Goal: Find specific page/section: Find specific page/section

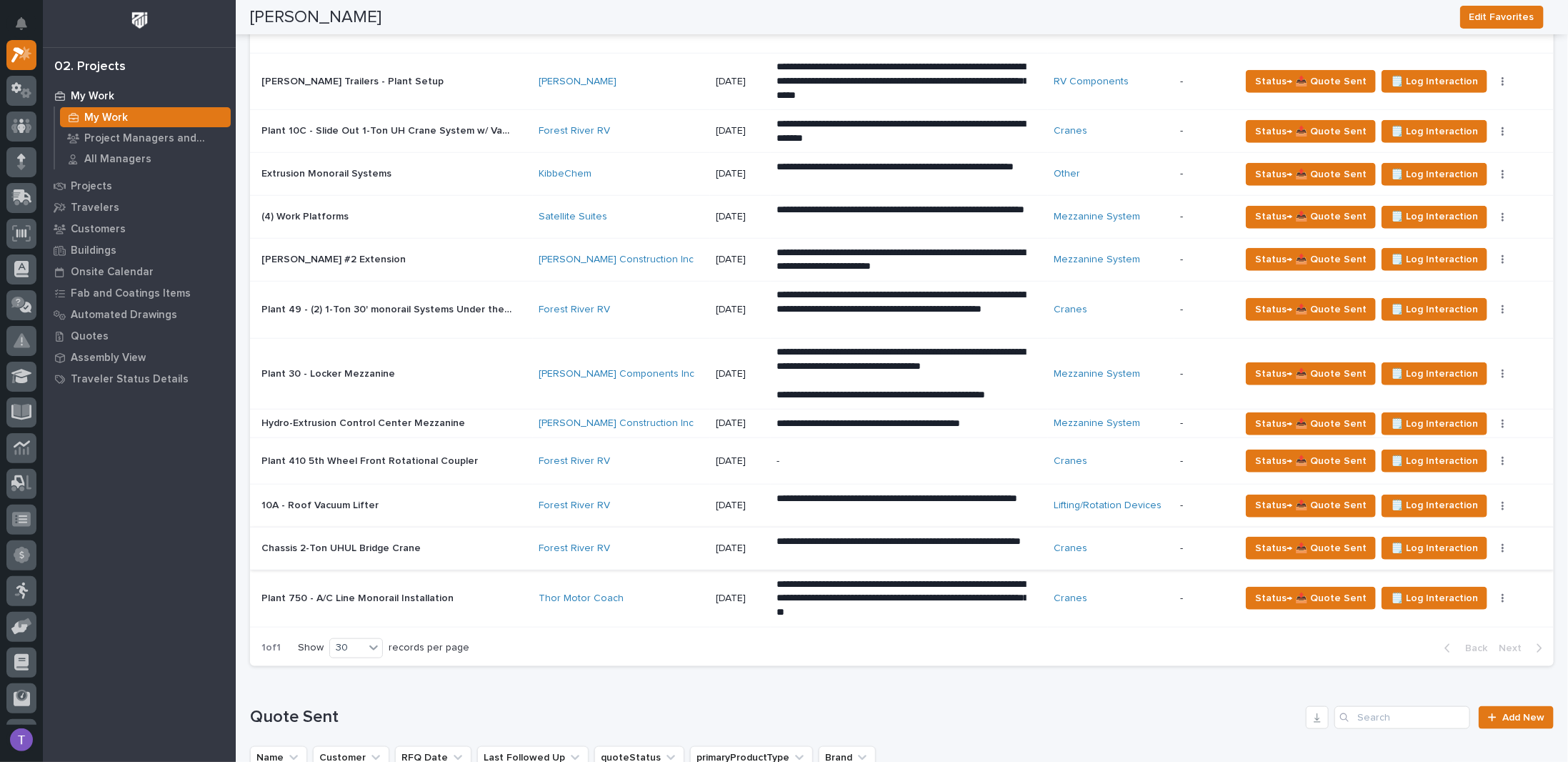
scroll to position [715, 0]
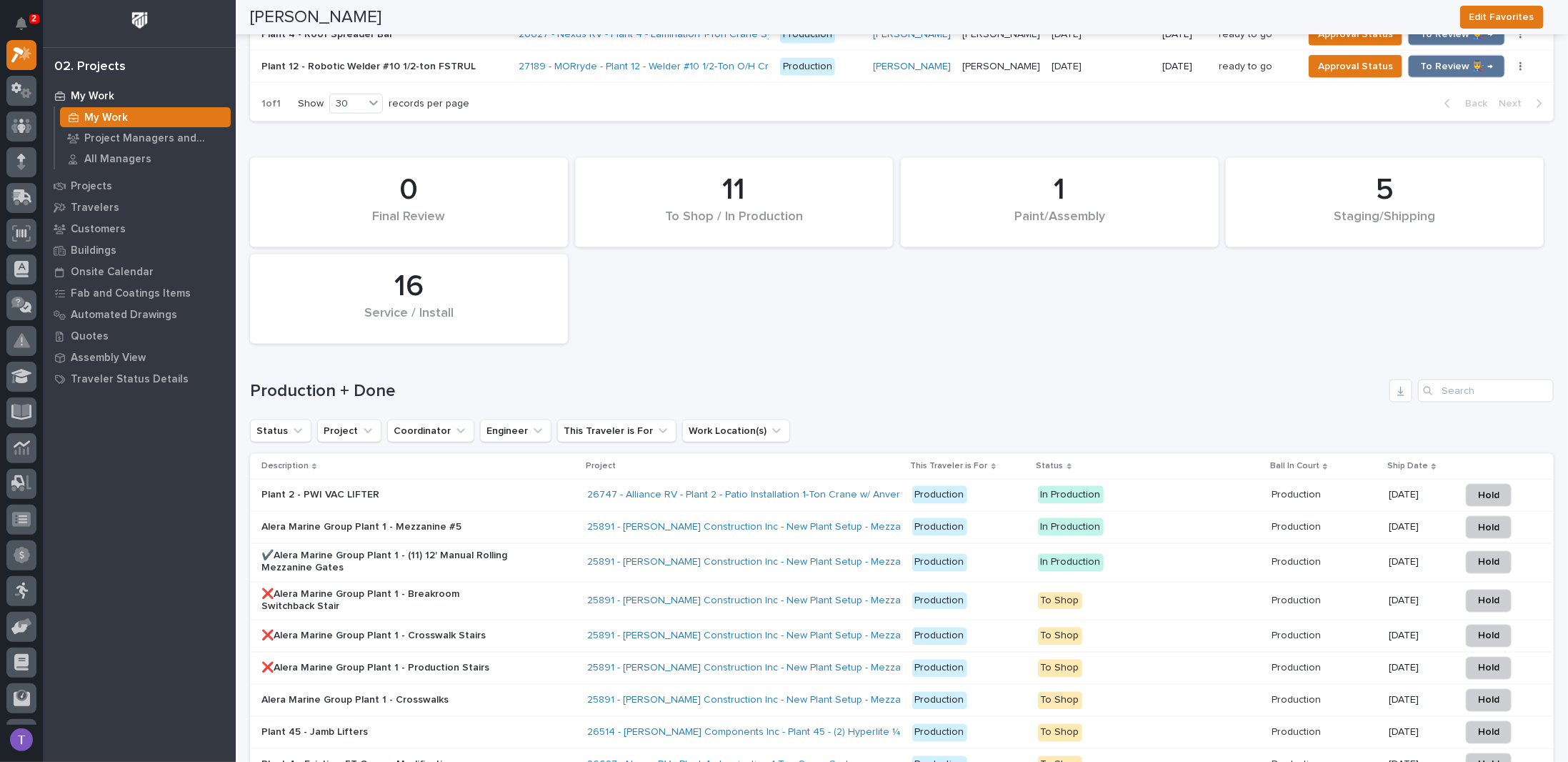
scroll to position [1429, 0]
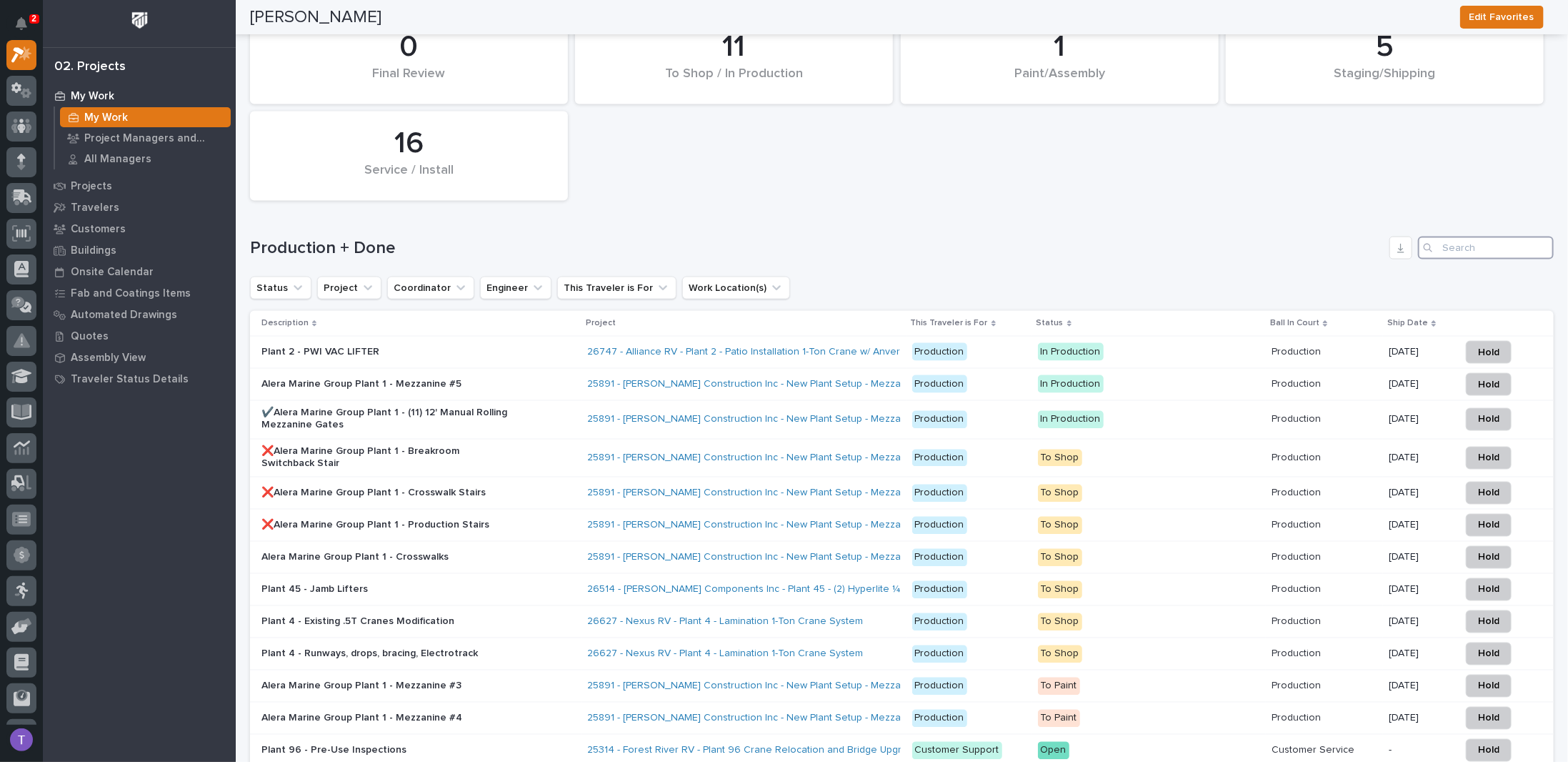
click at [1461, 236] on input "Search" at bounding box center [1486, 248] width 136 height 23
click at [1475, 237] on input "Search" at bounding box center [1486, 248] width 136 height 23
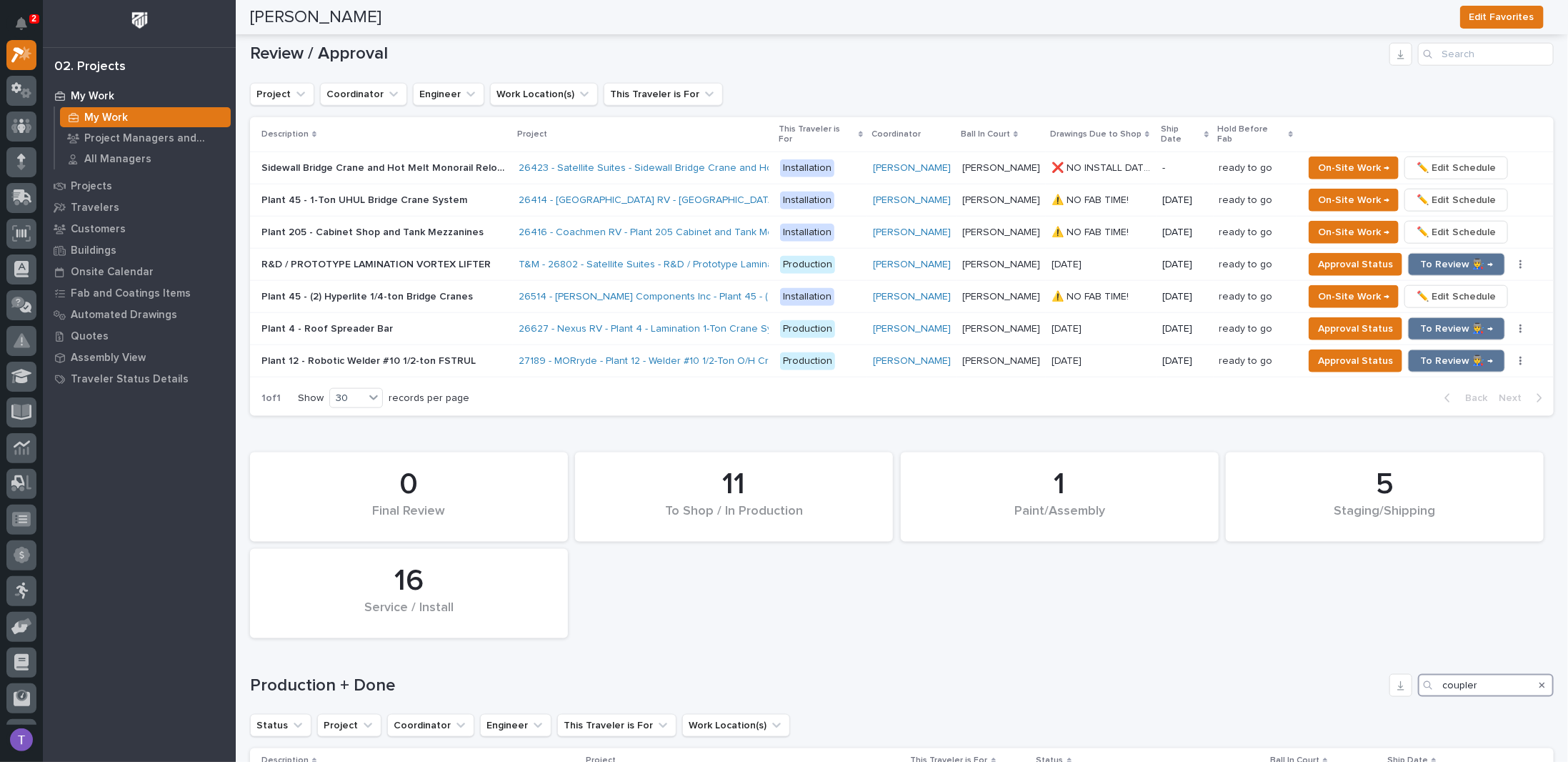
type input "coupler"
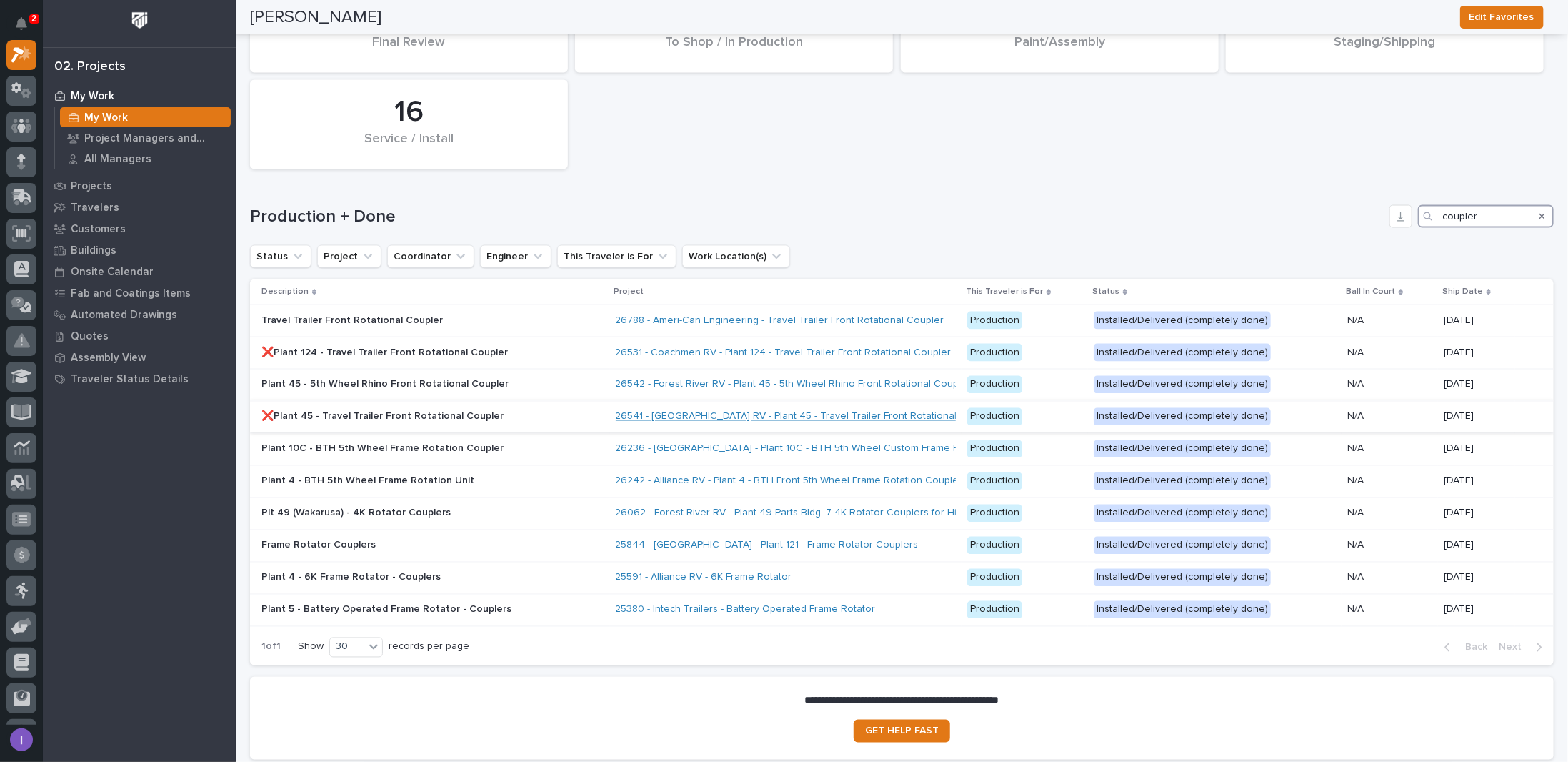
scroll to position [1461, 0]
click at [370, 311] on div "Travel Trailer Front Rotational Coupler" at bounding box center [386, 318] width 250 height 15
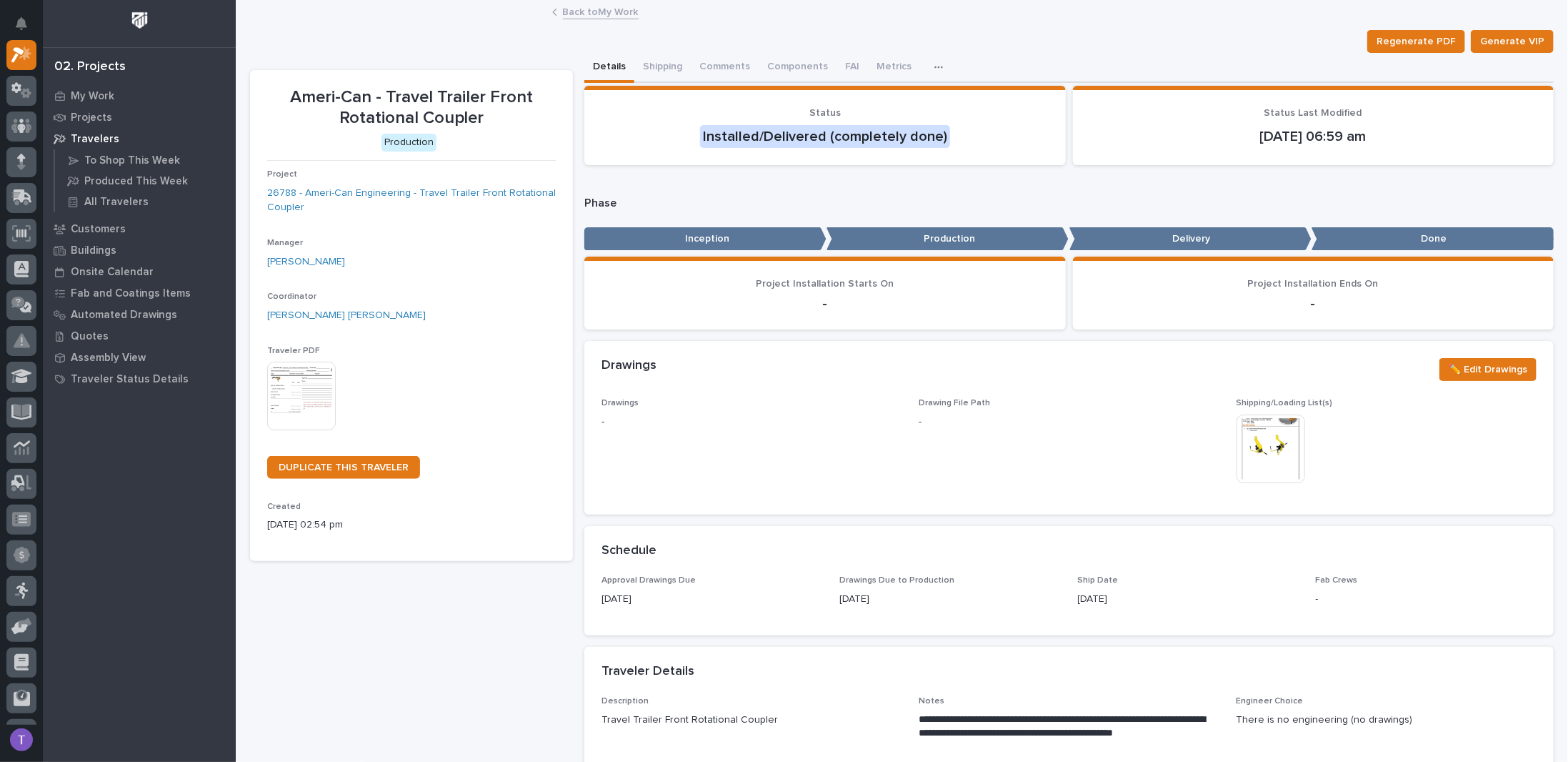
click at [1253, 441] on img at bounding box center [1271, 449] width 69 height 69
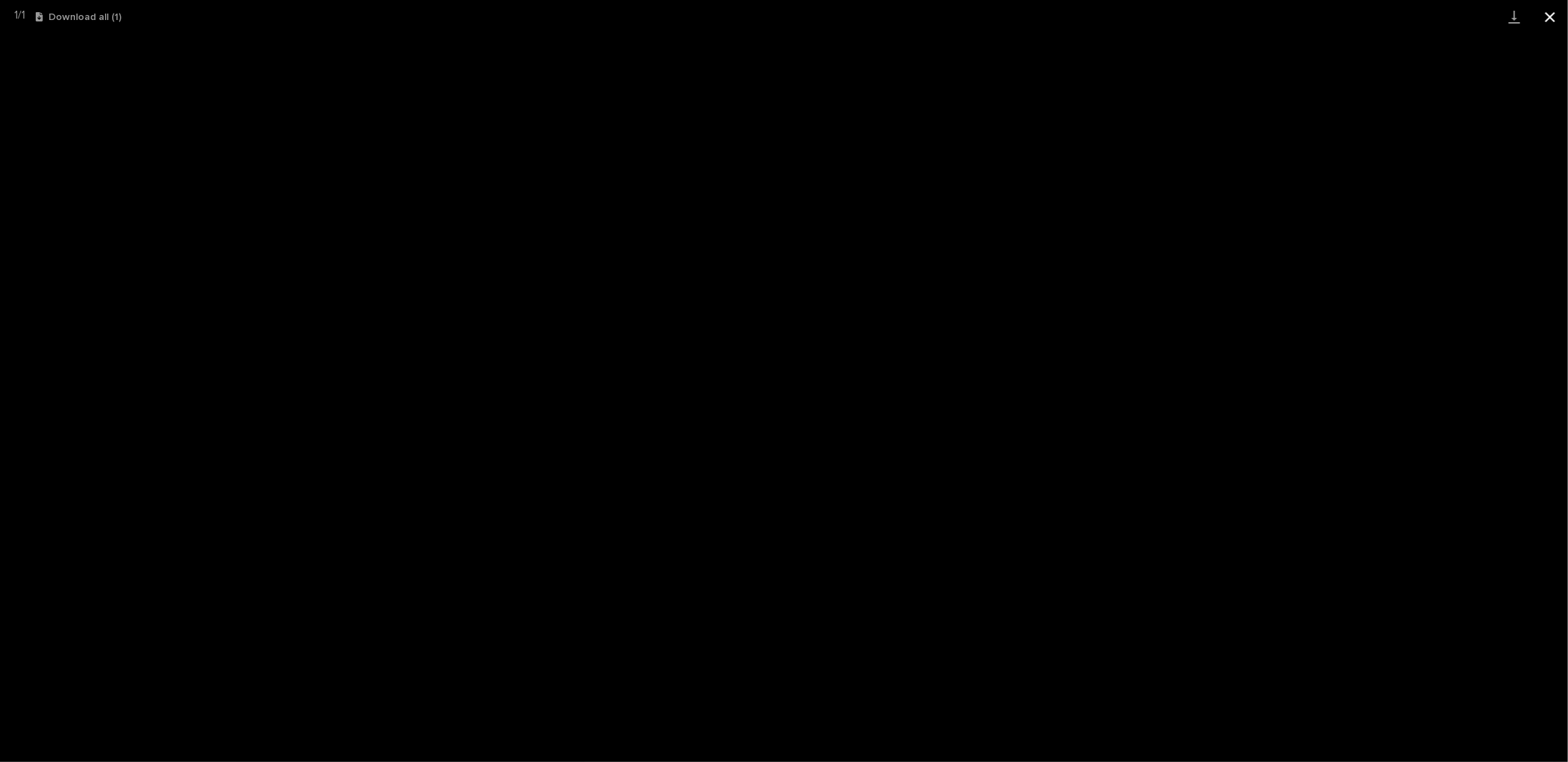
click at [1552, 14] on button "Close gallery" at bounding box center [1550, 16] width 36 height 34
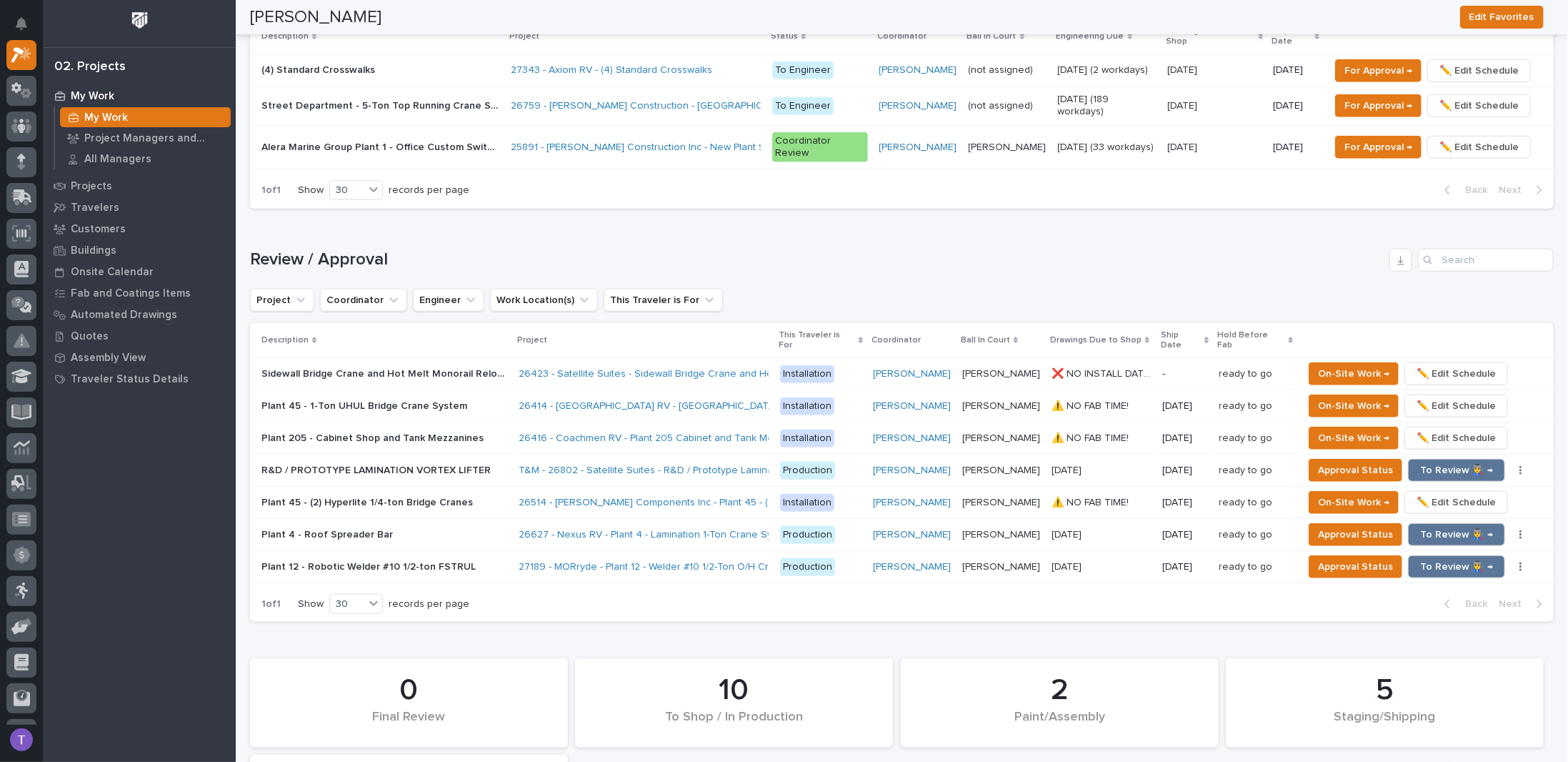
scroll to position [1358, 0]
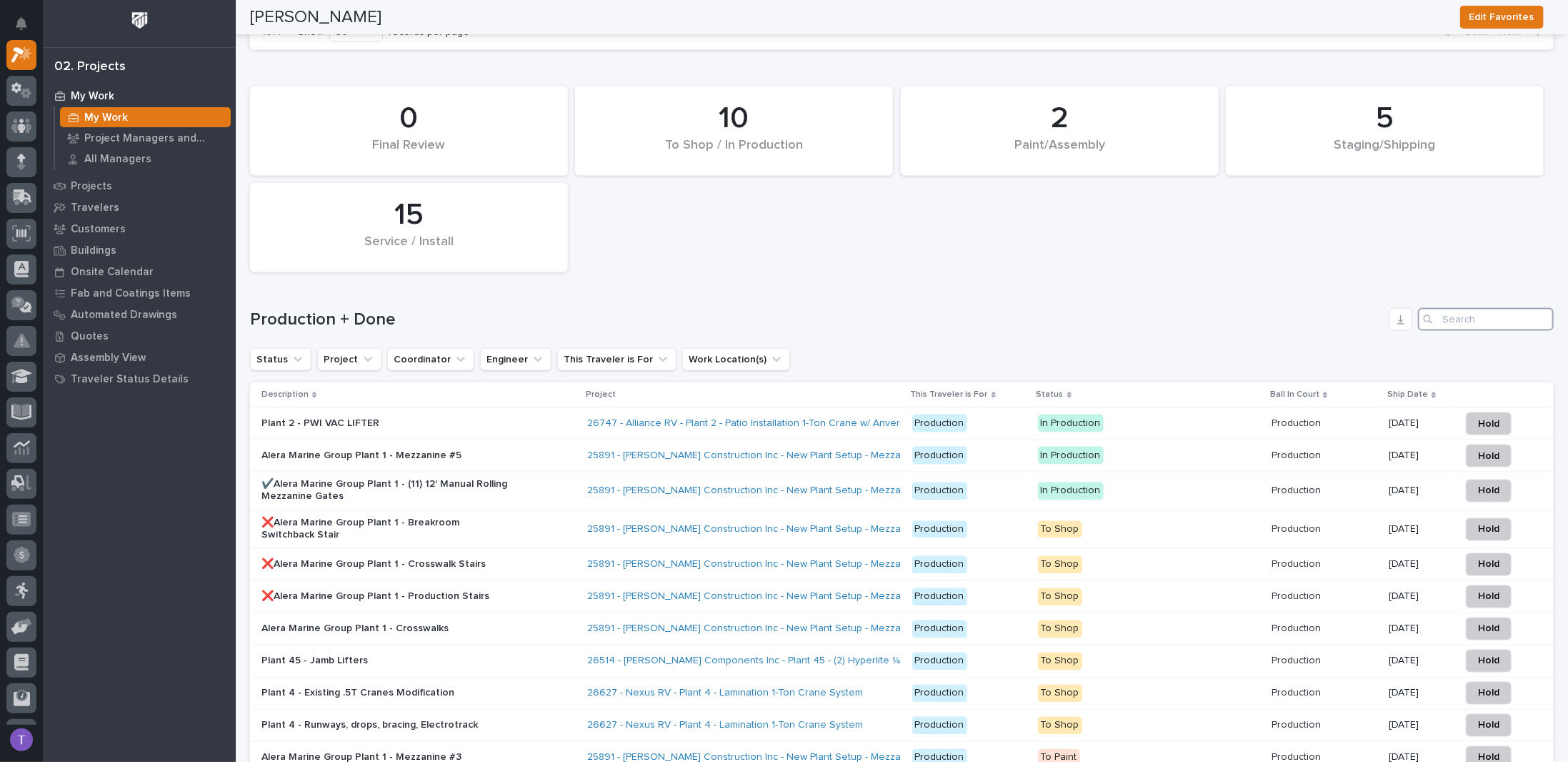
click at [1453, 308] on input "Search" at bounding box center [1486, 319] width 136 height 23
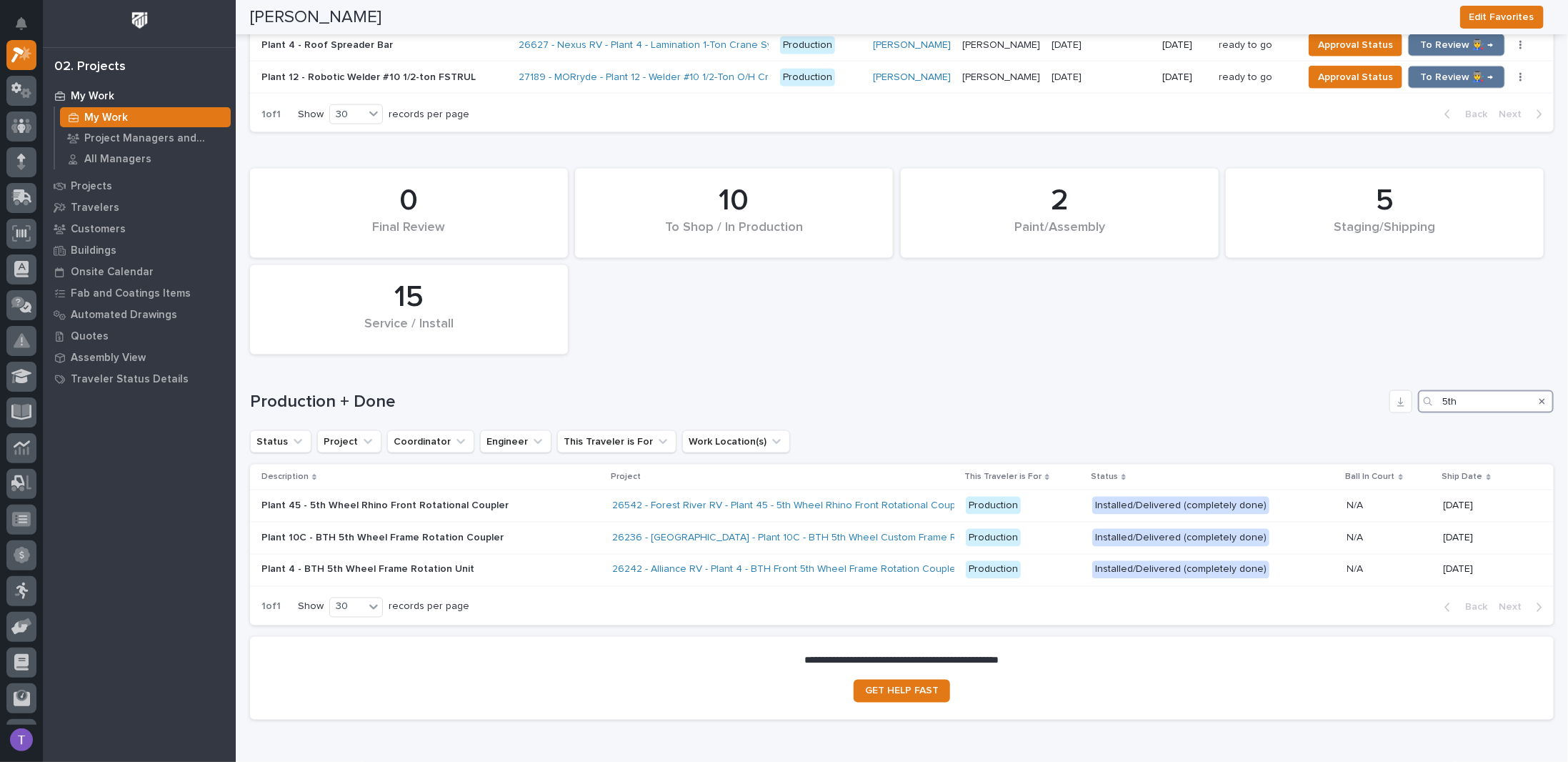
scroll to position [1341, 0]
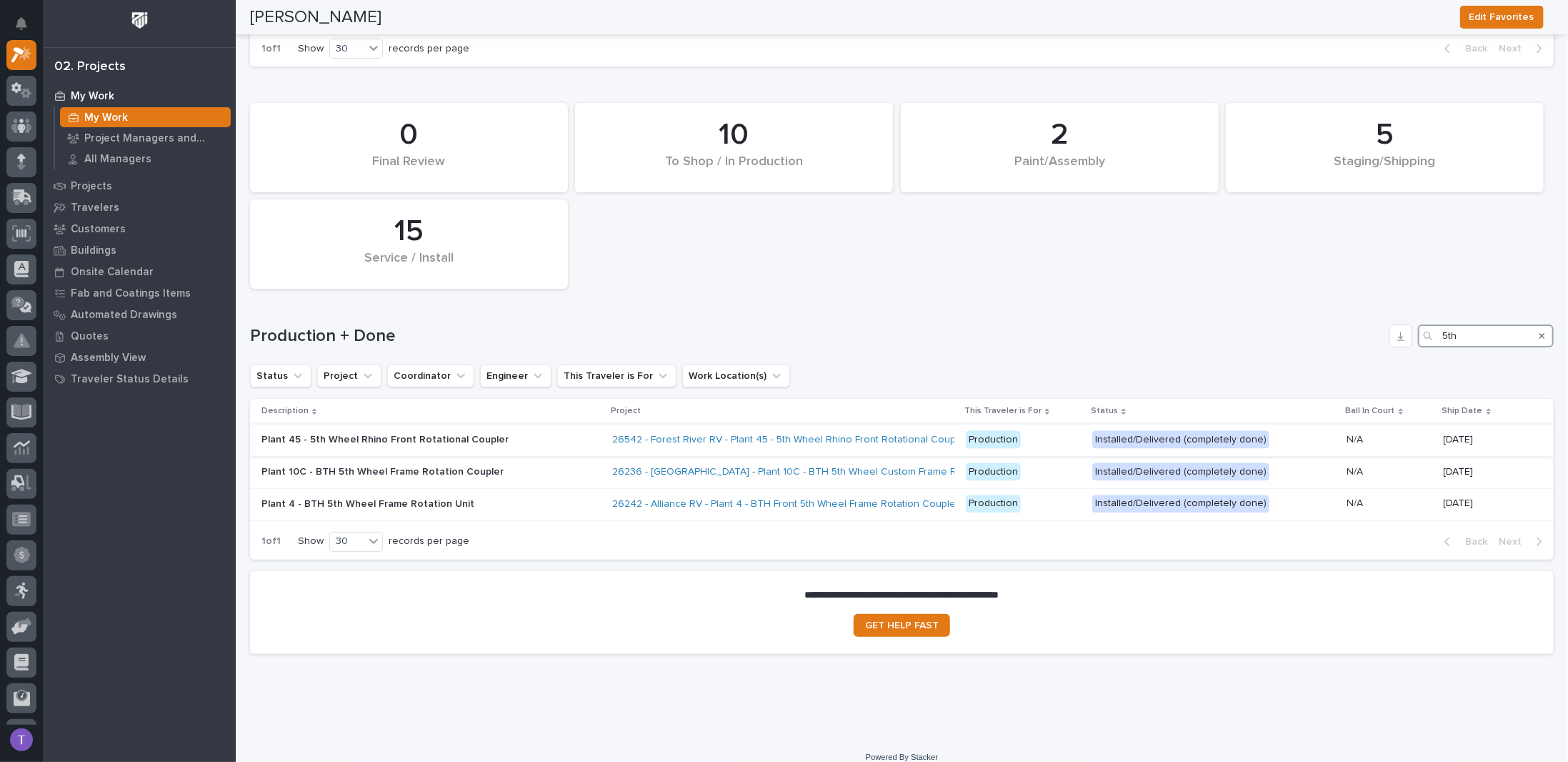
type input "5th"
drag, startPoint x: 403, startPoint y: 421, endPoint x: 764, endPoint y: 238, distance: 404.7
click at [764, 238] on div "5 Staging/Shipping 10 To Shop / In Production 2 Paint/Assembly 0 Final Review 1…" at bounding box center [902, 195] width 1318 height 200
click at [393, 434] on p "Plant 45 - 5th Wheel Rhino Front Rotational Coupler" at bounding box center [386, 440] width 250 height 12
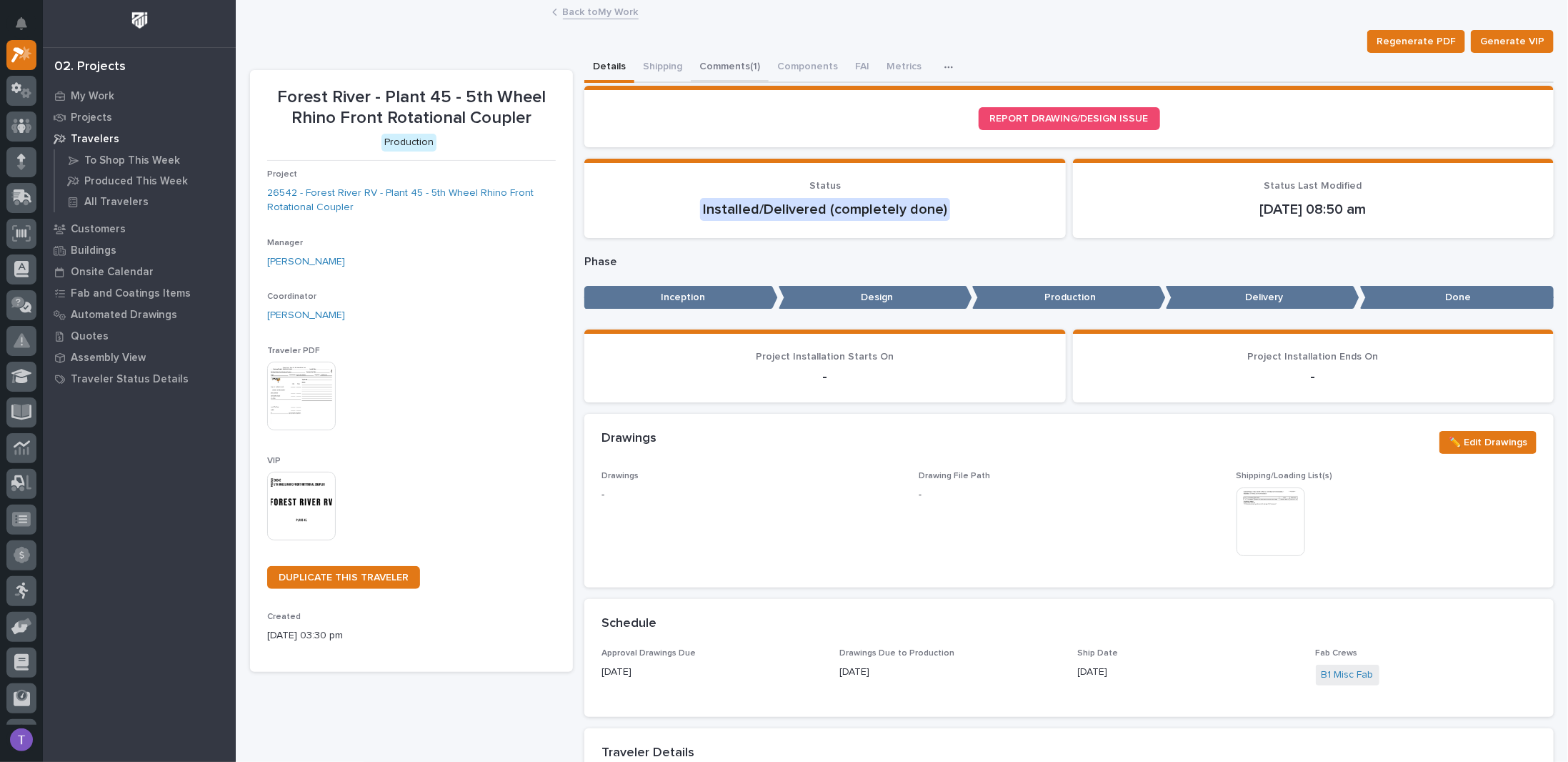
click at [715, 66] on button "Comments (1)" at bounding box center [730, 68] width 78 height 30
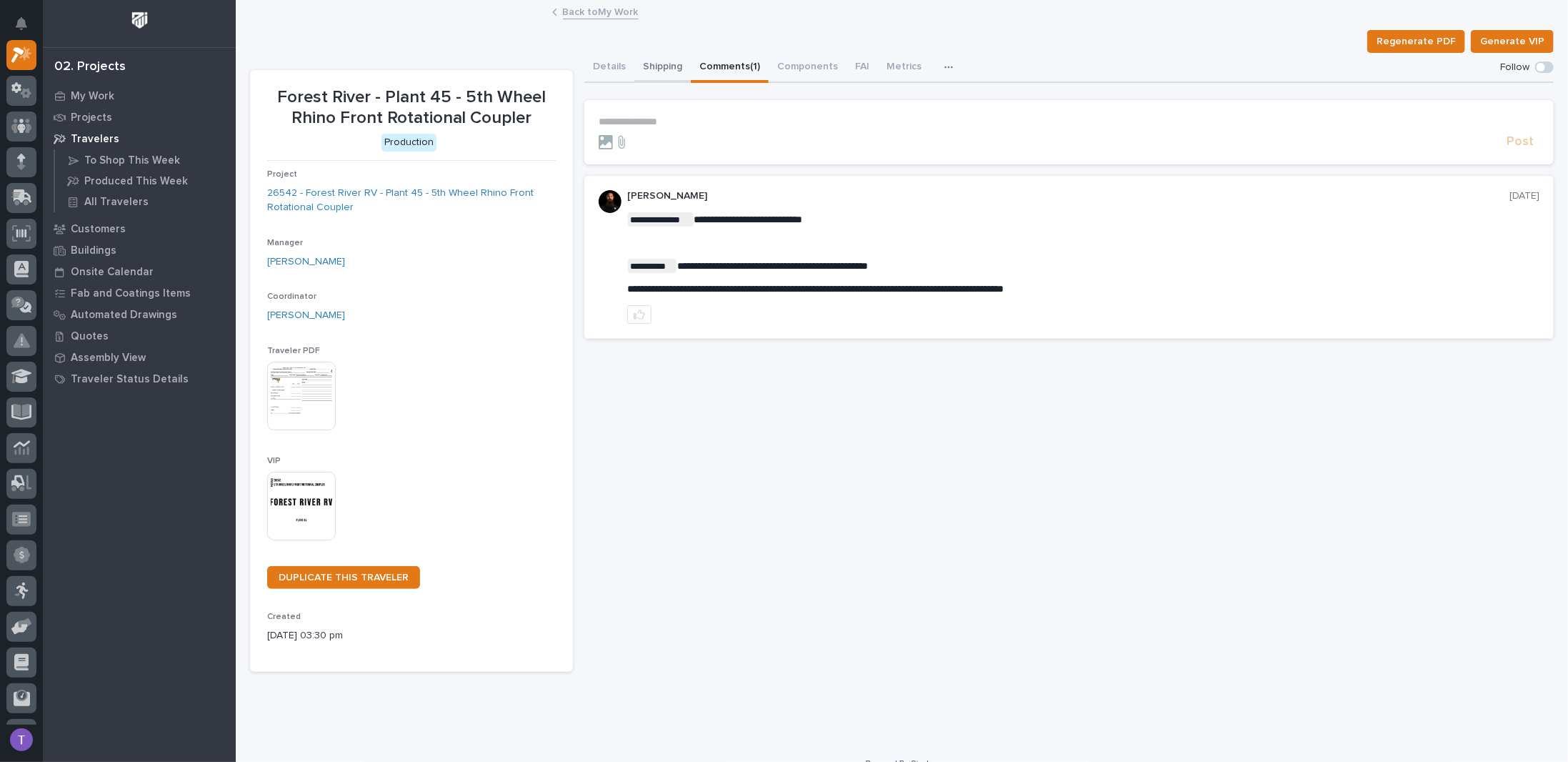
click at [652, 63] on button "Shipping" at bounding box center [663, 68] width 57 height 30
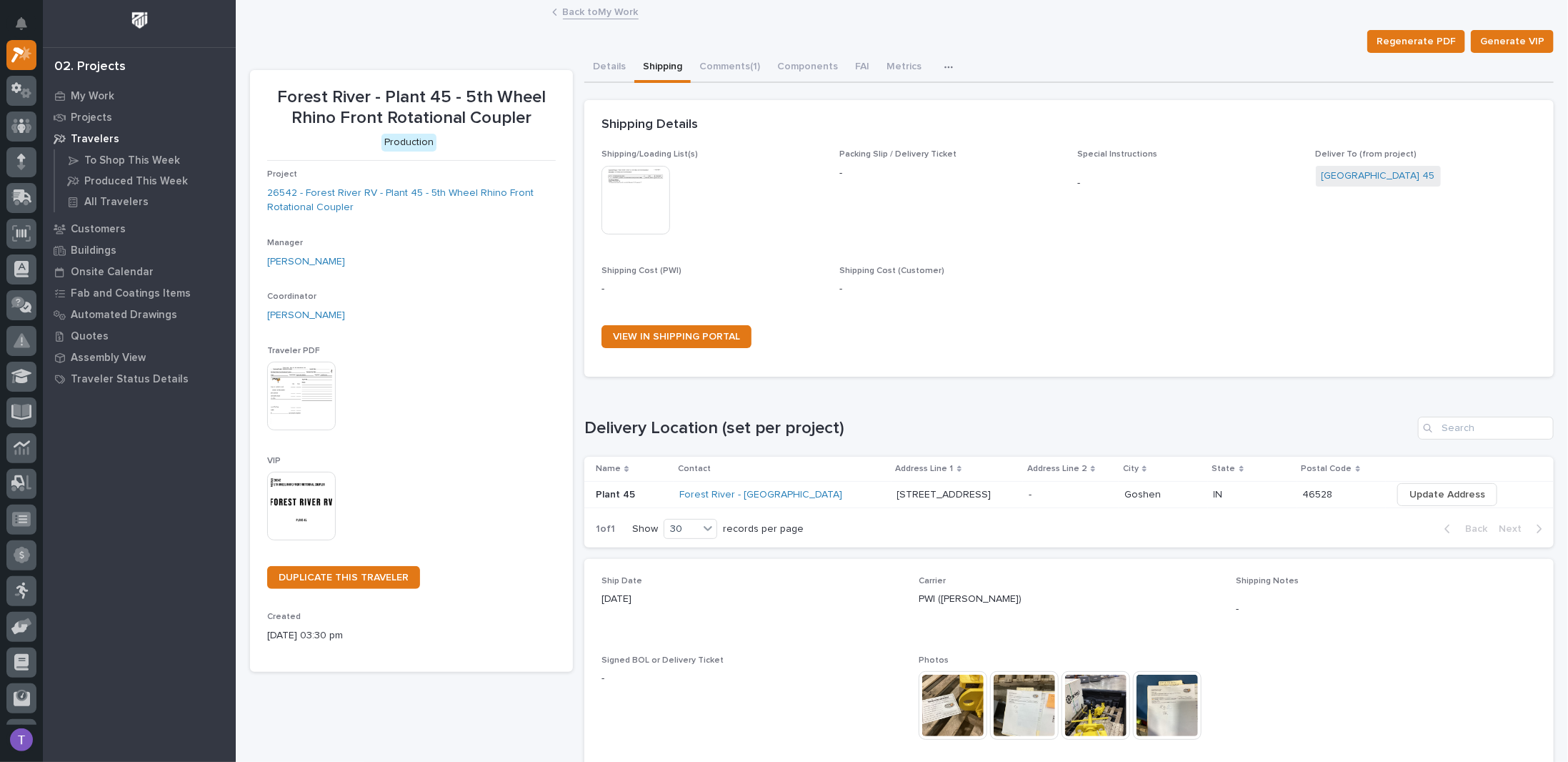
scroll to position [131, 0]
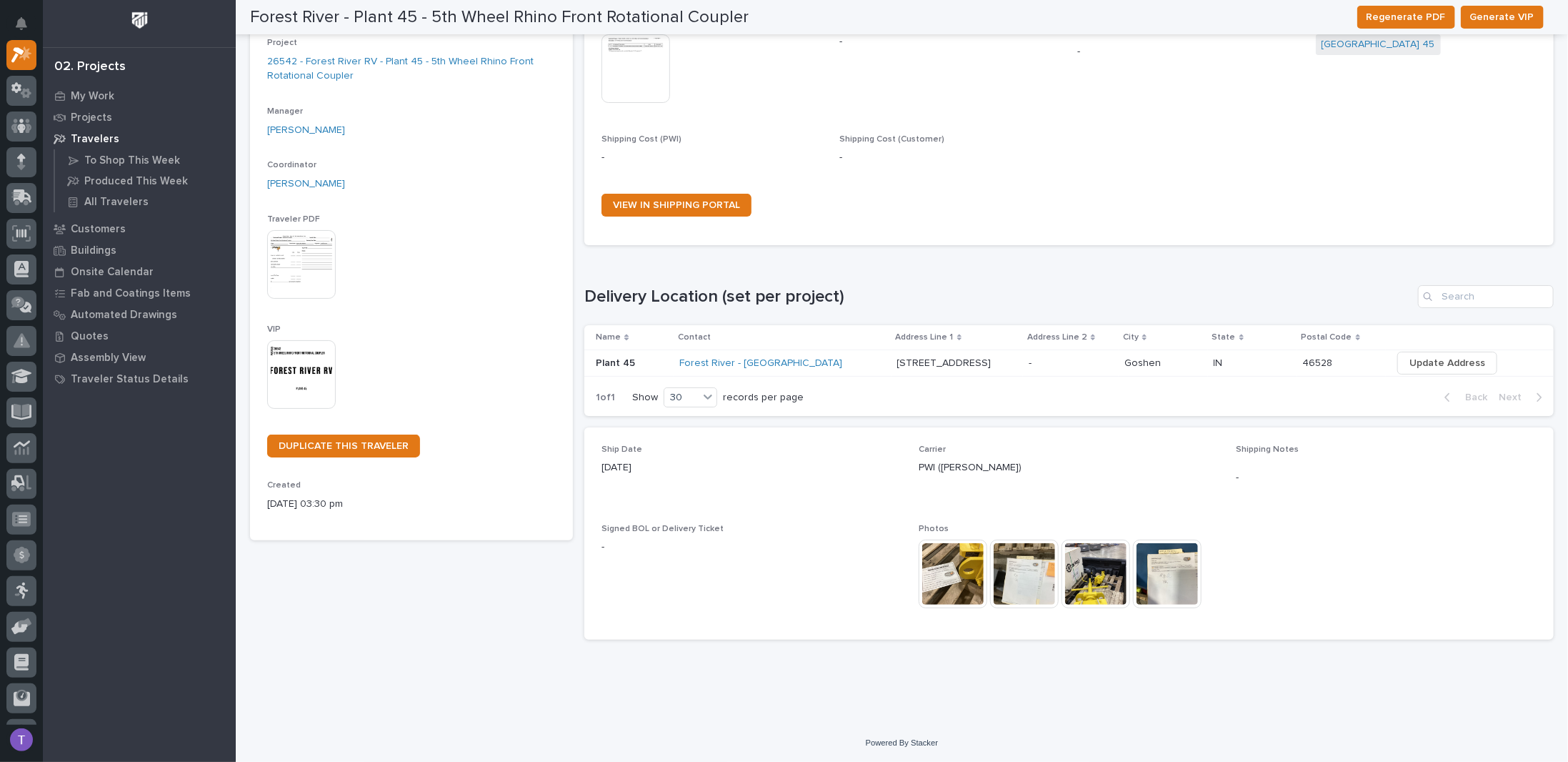
click at [1170, 569] on img at bounding box center [1167, 574] width 69 height 69
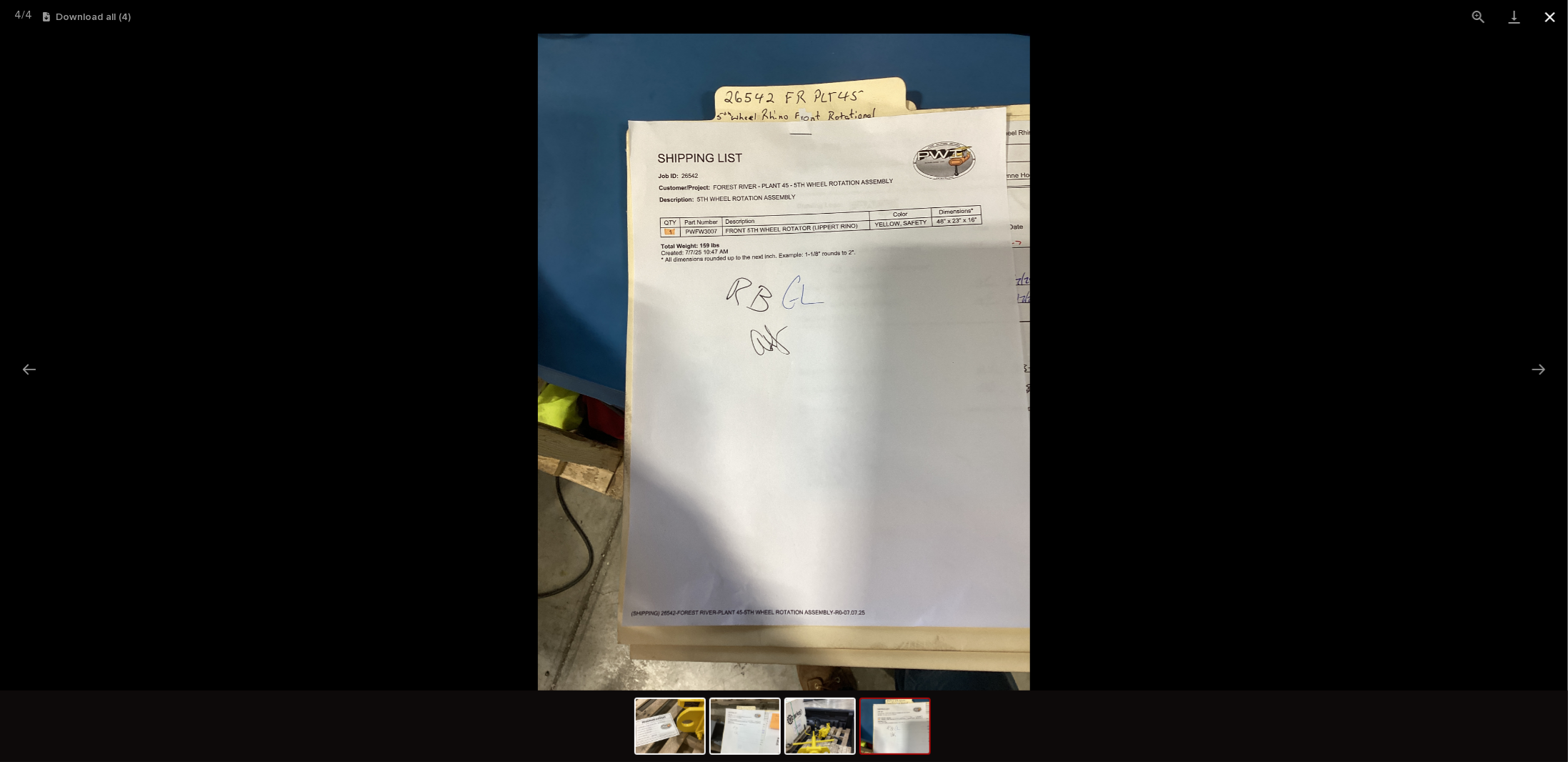
click at [1546, 16] on button "Close gallery" at bounding box center [1550, 16] width 36 height 34
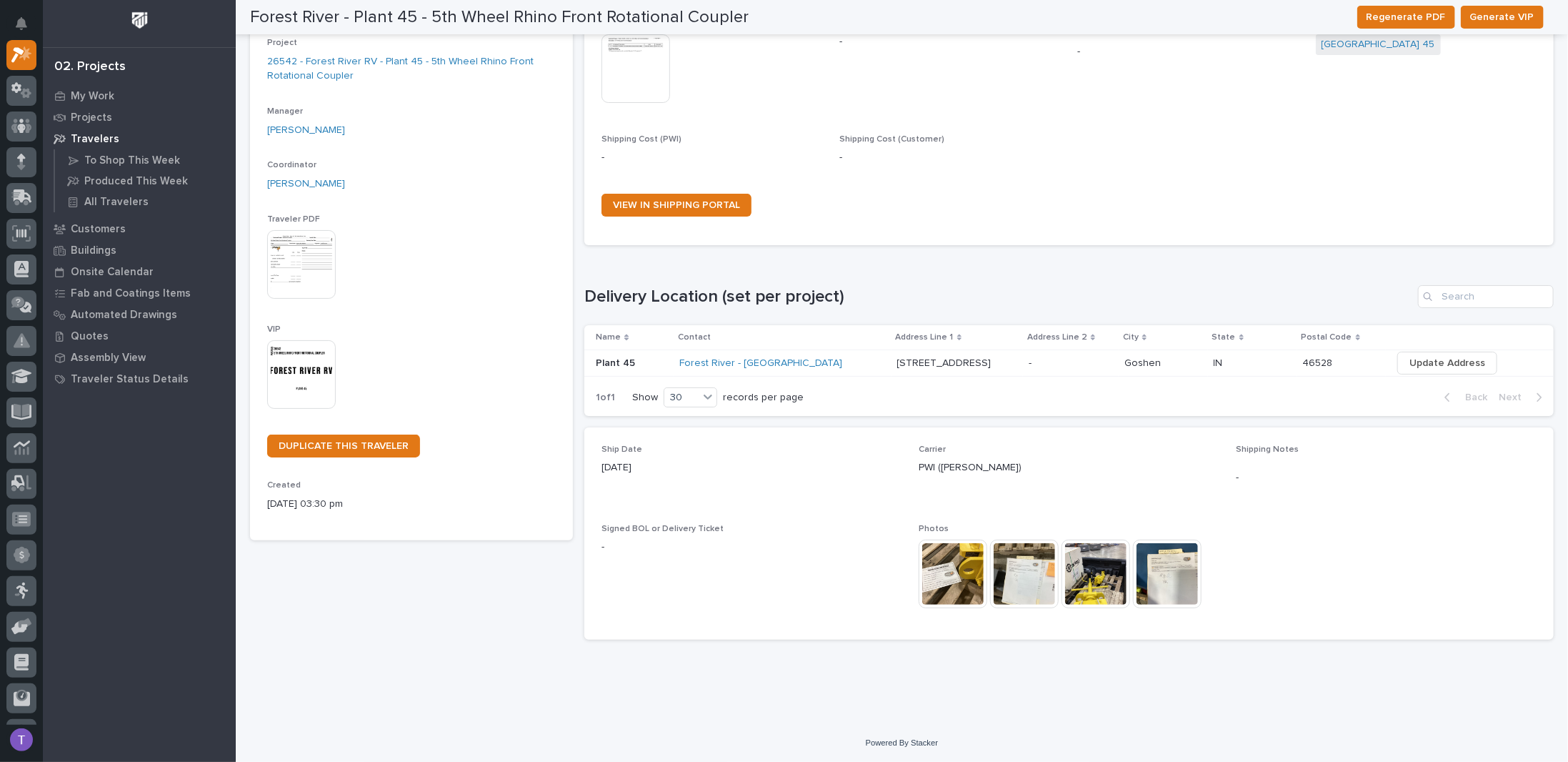
scroll to position [0, 0]
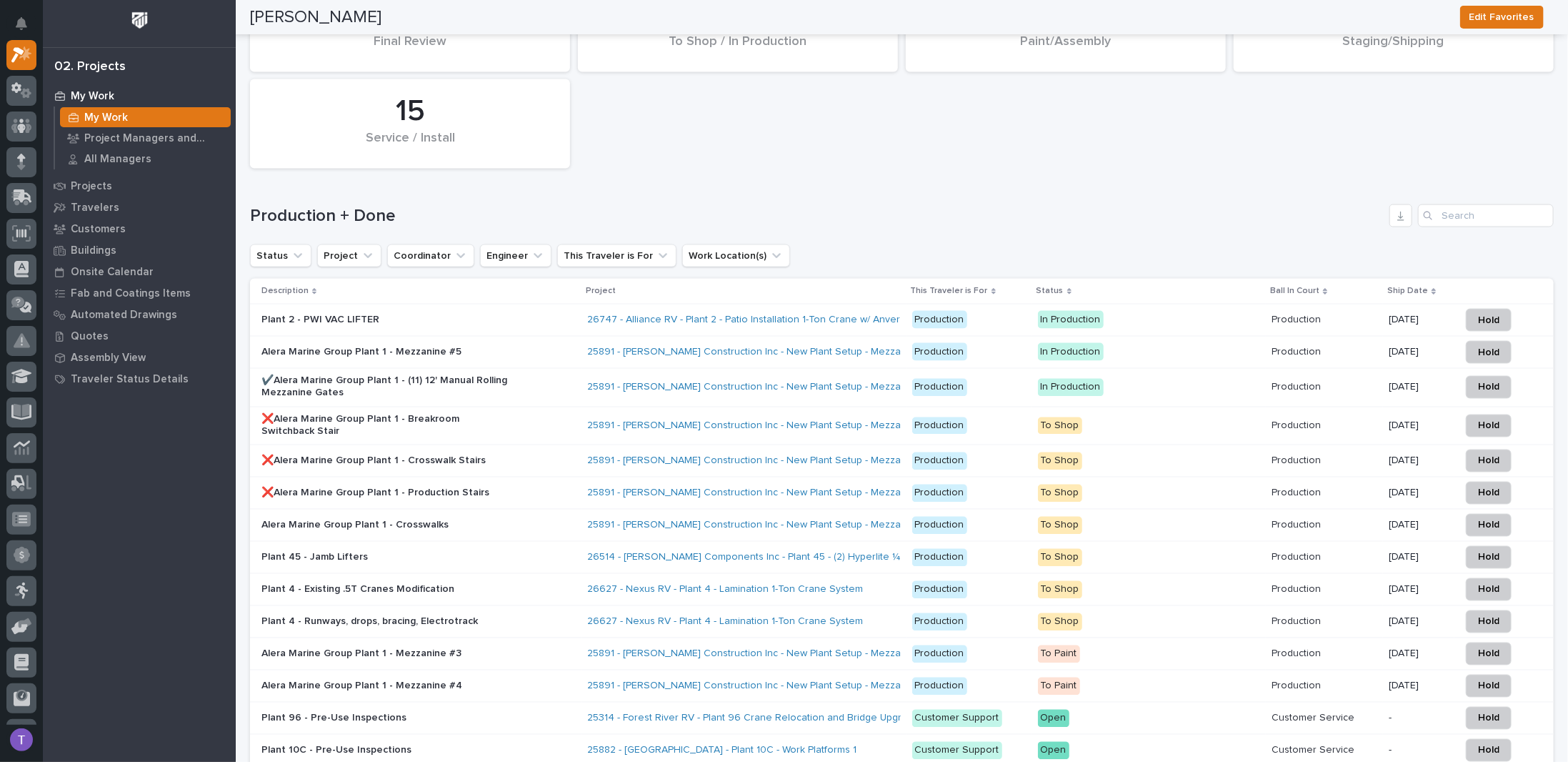
scroll to position [1501, 0]
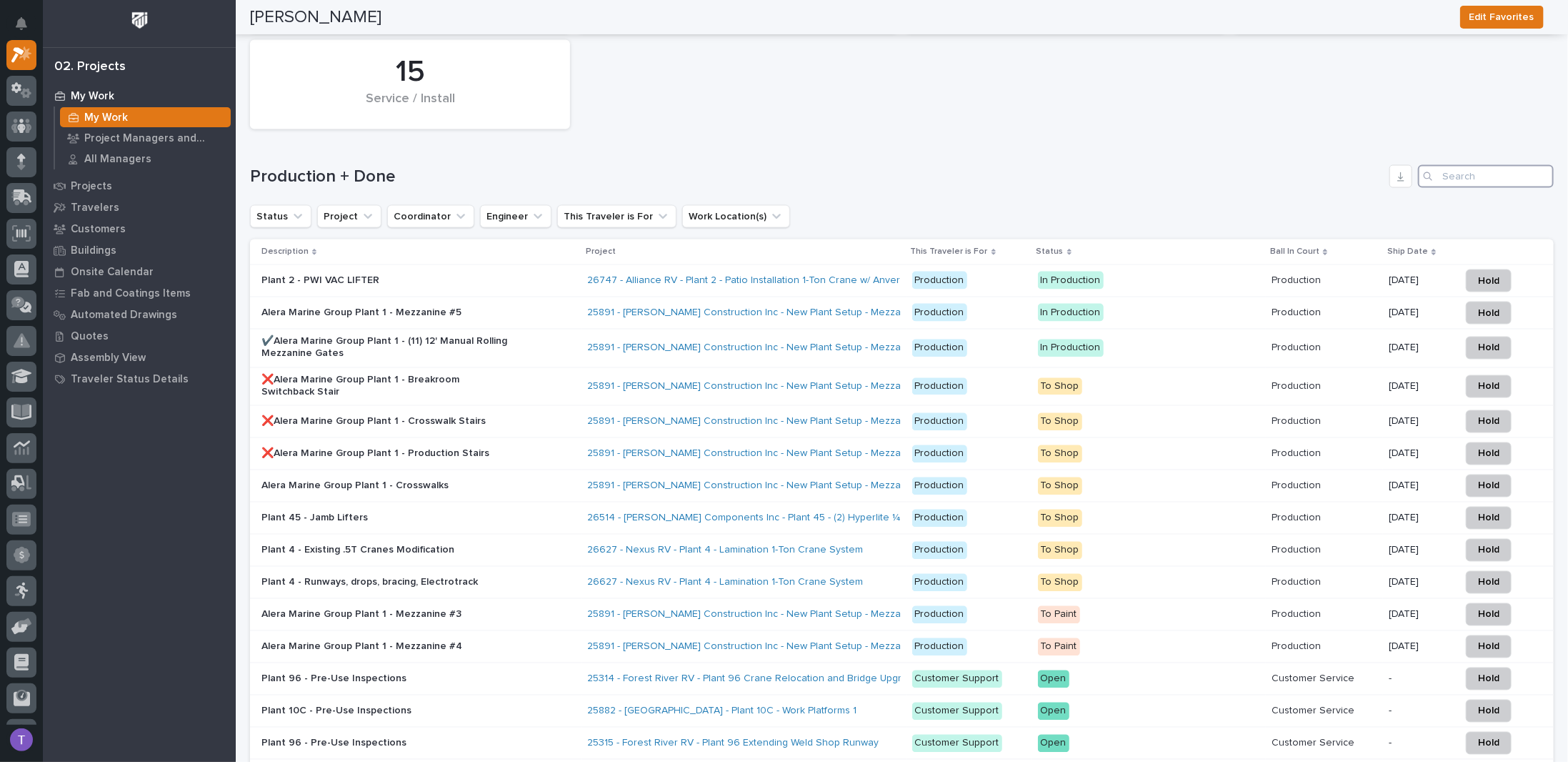
click at [1502, 165] on input "Search" at bounding box center [1486, 176] width 136 height 23
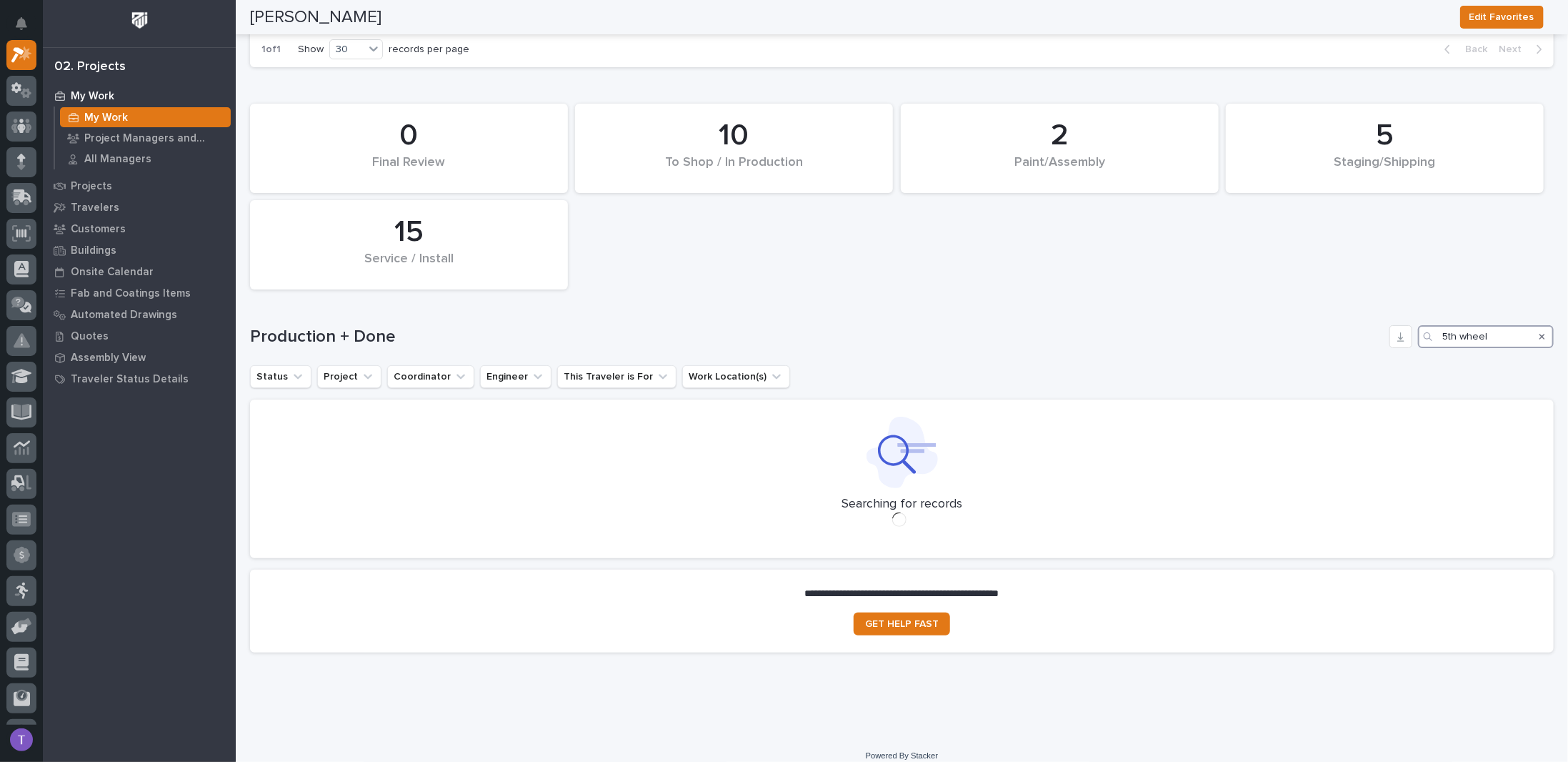
scroll to position [1341, 0]
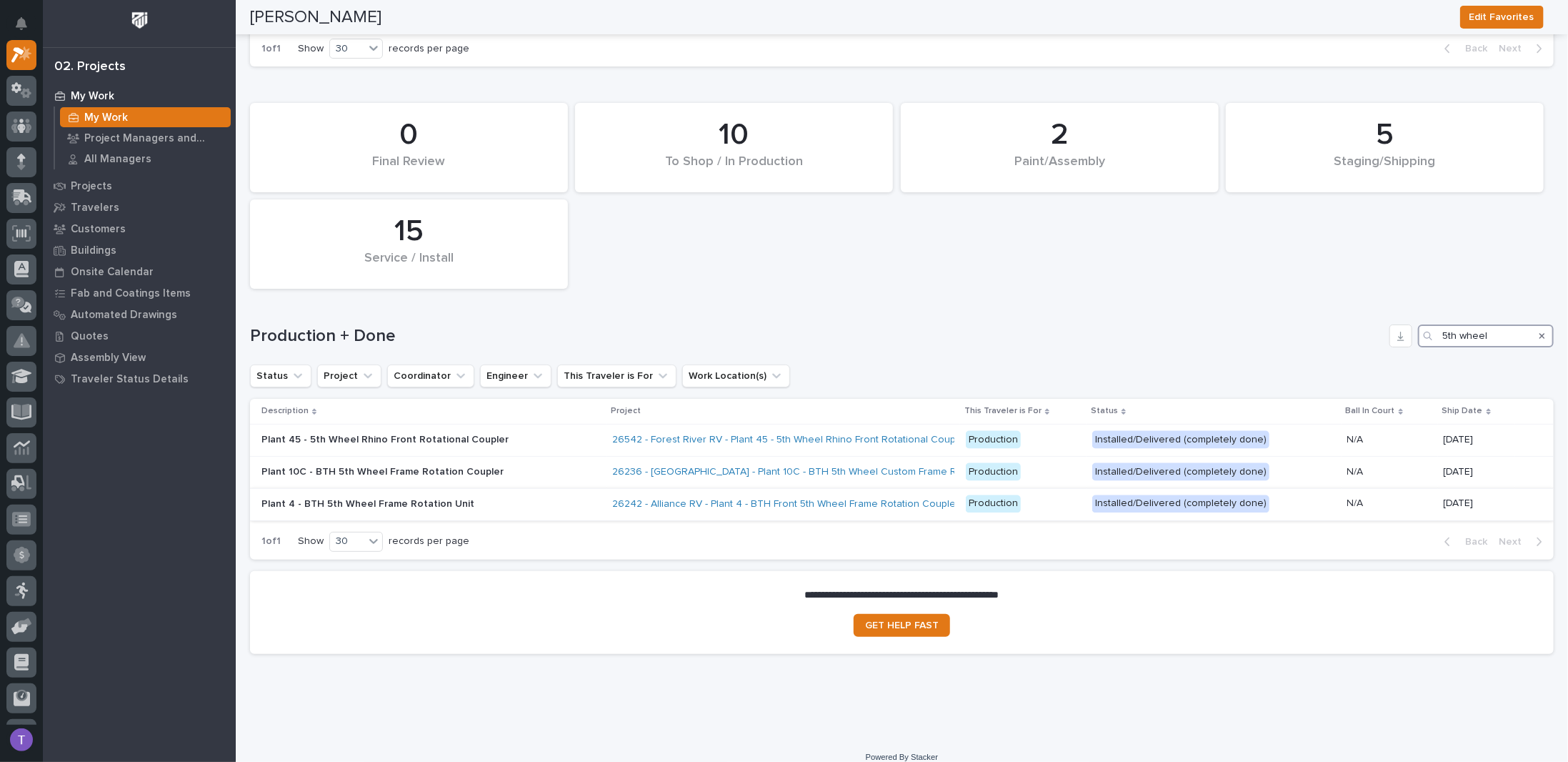
type input "5th wheel"
click at [326, 498] on p "Plant 4 - BTH 5th Wheel Frame Rotation Unit" at bounding box center [386, 504] width 250 height 12
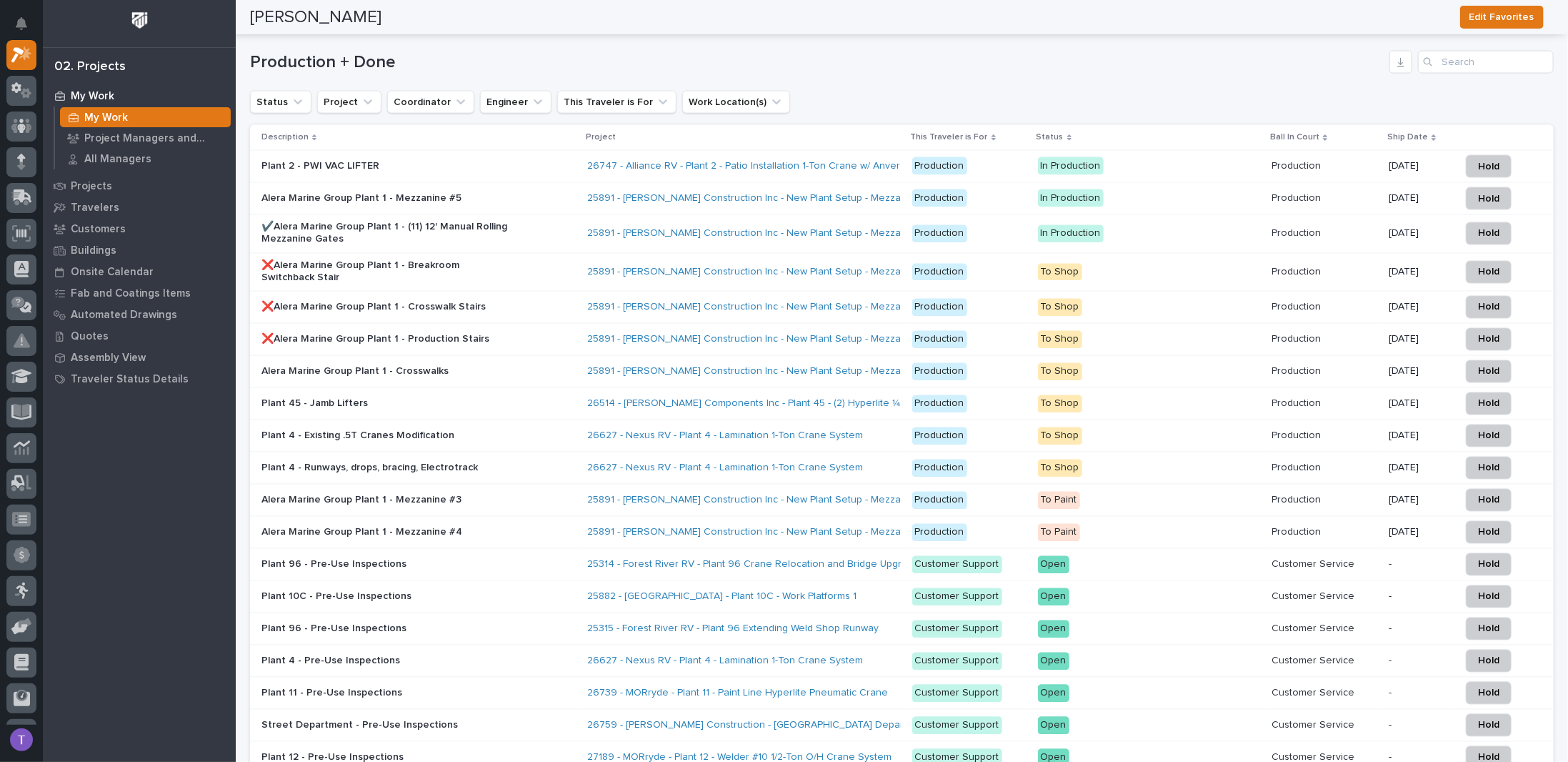
scroll to position [1571, 0]
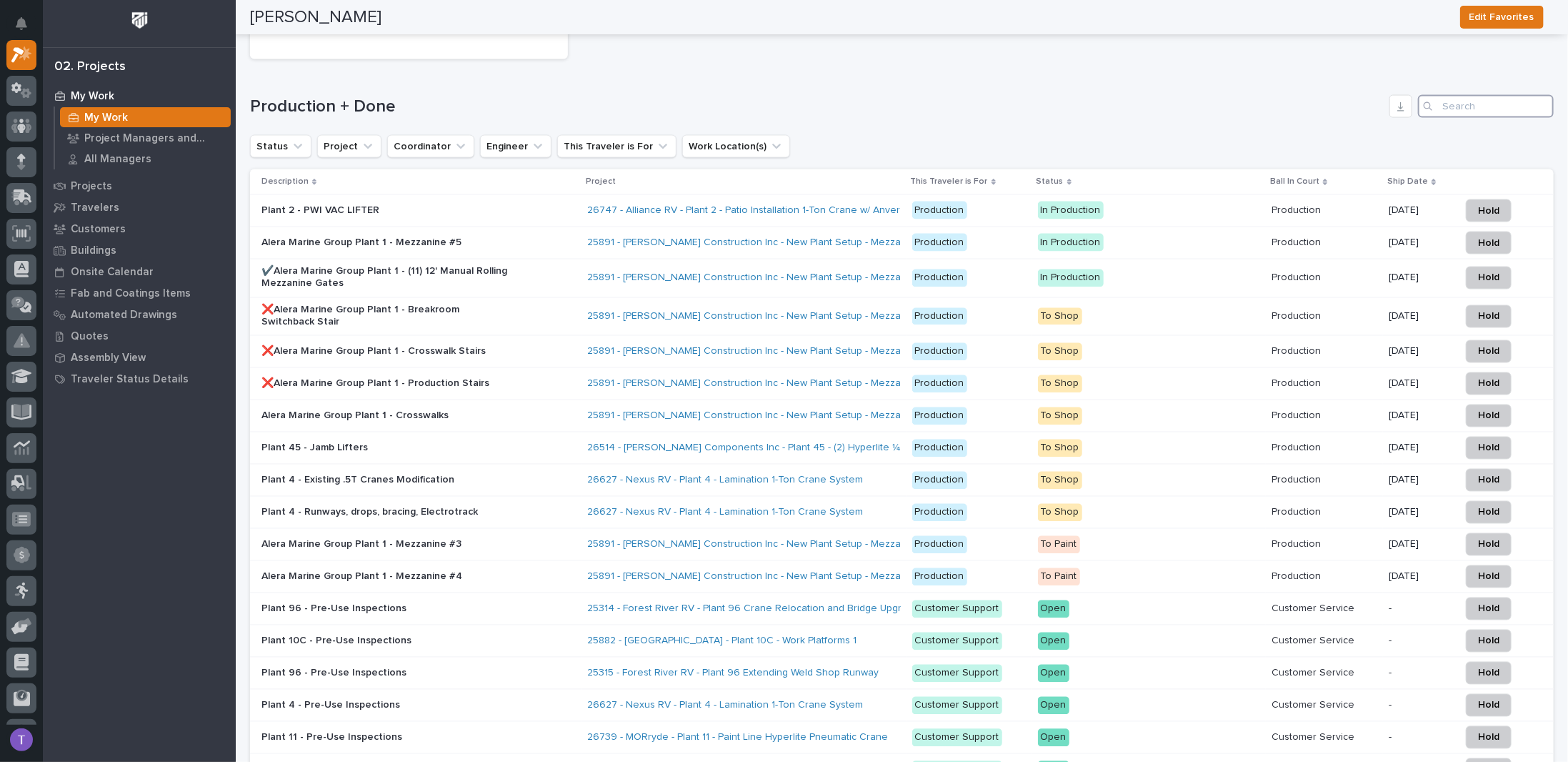
click at [1450, 96] on input "Search" at bounding box center [1486, 106] width 136 height 23
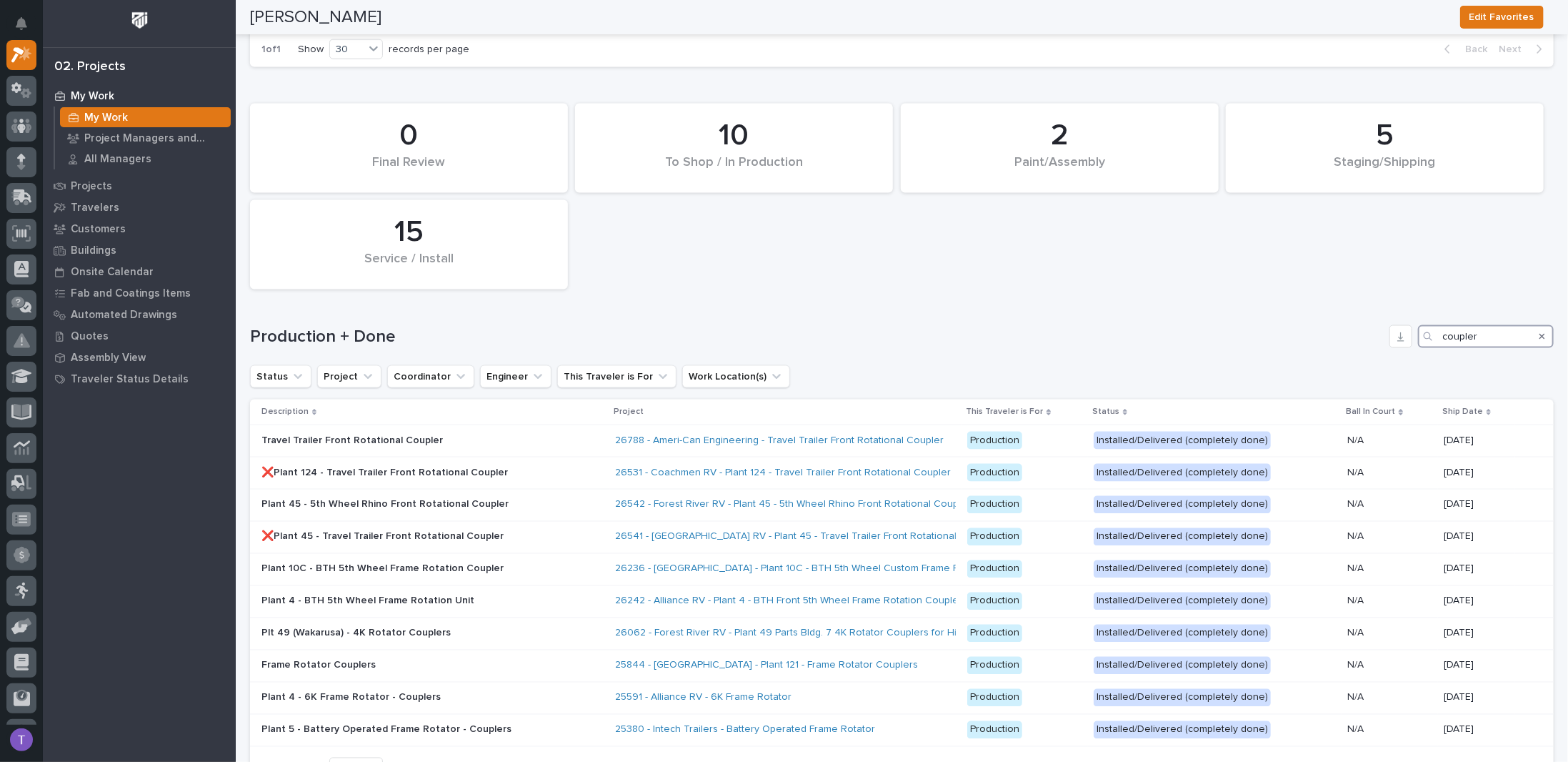
scroll to position [1564, 0]
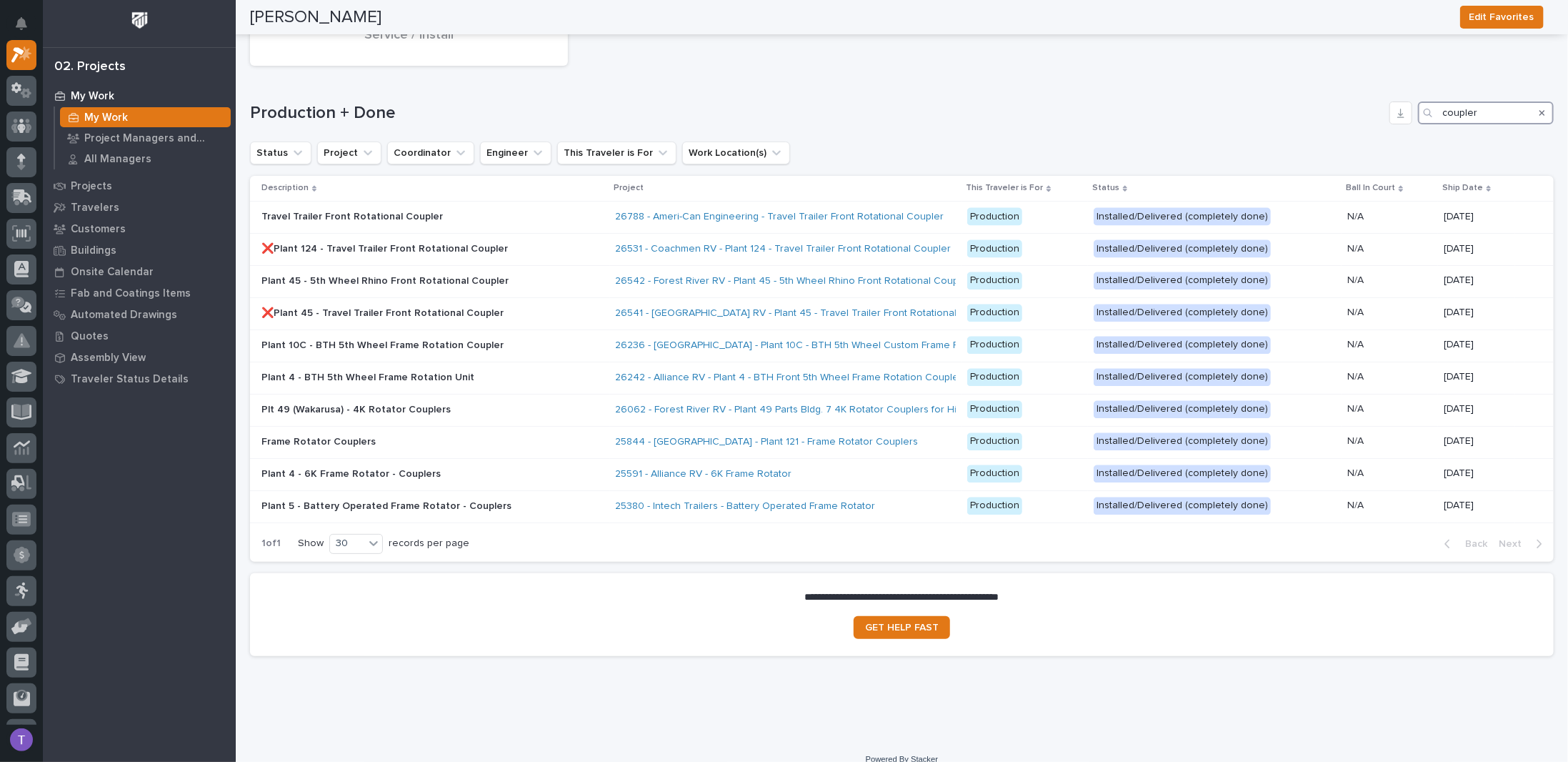
type input "coupler"
